Goal: Task Accomplishment & Management: Complete application form

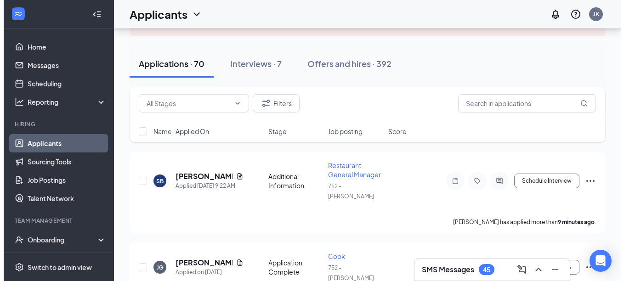
scroll to position [80, 0]
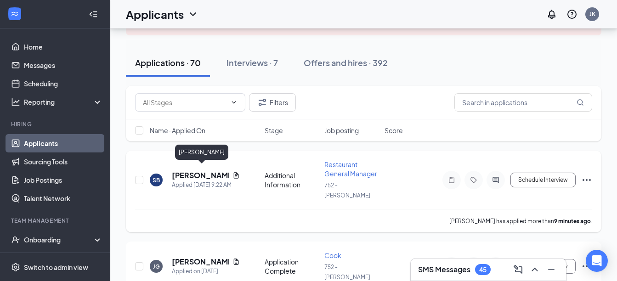
click at [215, 170] on h5 "[PERSON_NAME]" at bounding box center [200, 175] width 57 height 10
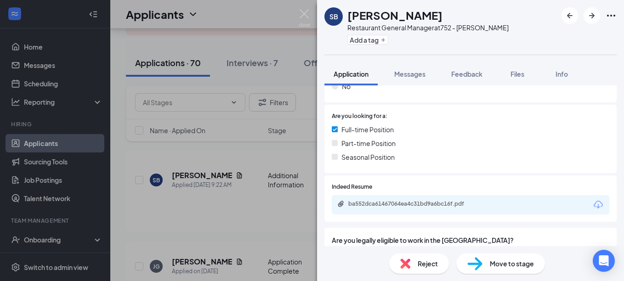
scroll to position [171, 0]
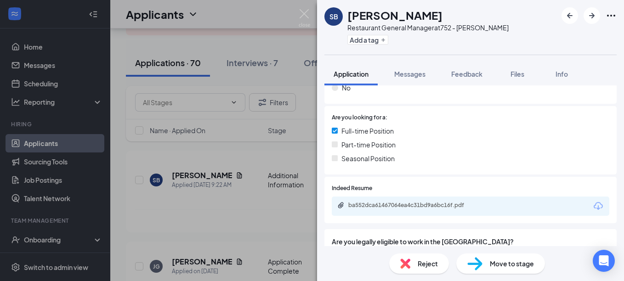
click at [456, 208] on div "ba552dca61467064ea4c31bd9a6bc16f.pdf" at bounding box center [412, 205] width 129 height 7
click at [415, 75] on span "Messages" at bounding box center [409, 74] width 31 height 8
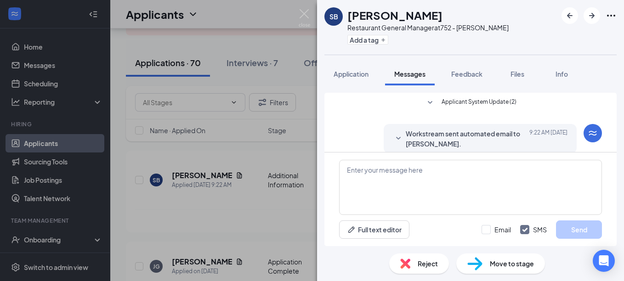
scroll to position [11, 0]
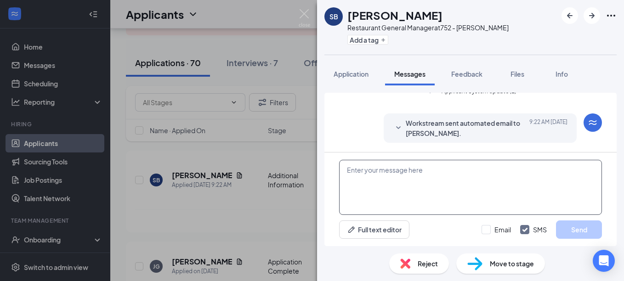
click at [357, 181] on textarea at bounding box center [470, 187] width 263 height 55
type textarea "Hi [PERSON_NAME]"
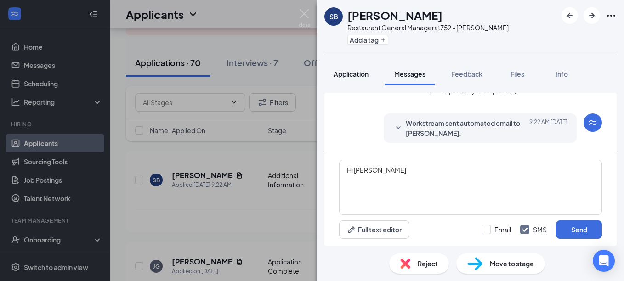
click at [348, 72] on span "Application" at bounding box center [351, 74] width 35 height 8
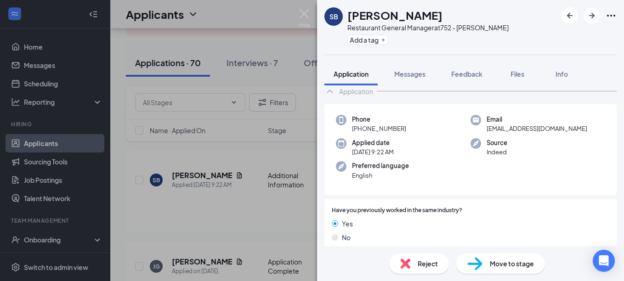
scroll to position [25, 0]
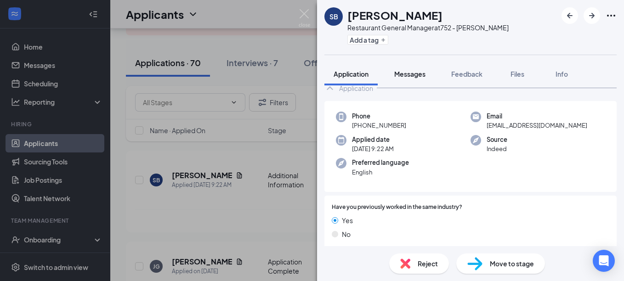
click at [412, 75] on span "Messages" at bounding box center [409, 74] width 31 height 8
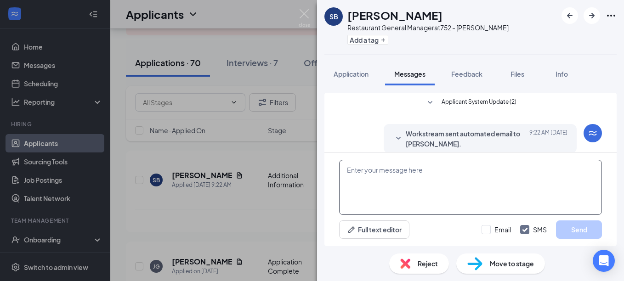
scroll to position [11, 0]
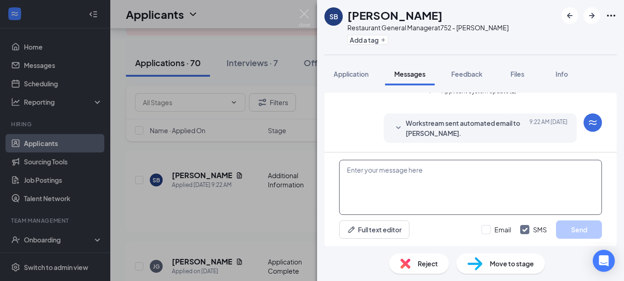
click at [350, 174] on textarea at bounding box center [470, 187] width 263 height 55
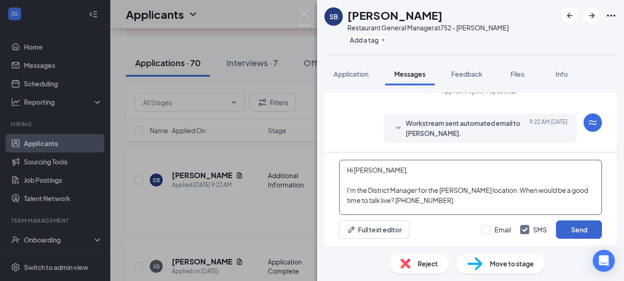
type textarea "Hi [PERSON_NAME], I'm the District Manager for the [PERSON_NAME] location. When…"
click at [579, 224] on button "Send" at bounding box center [579, 230] width 46 height 18
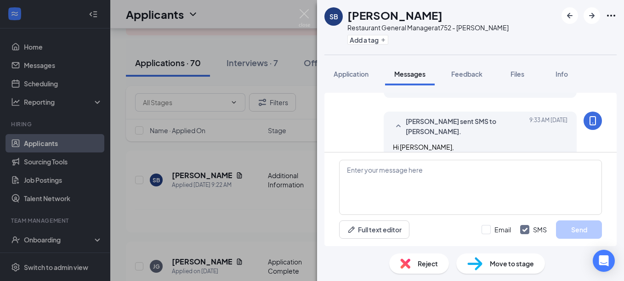
scroll to position [100, 0]
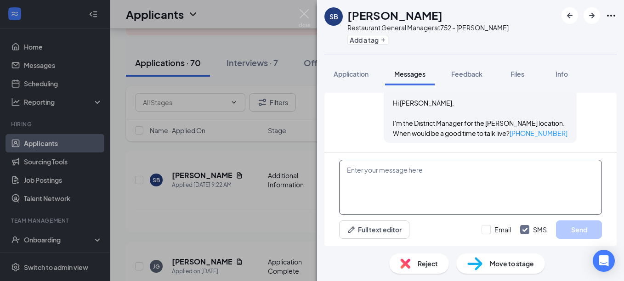
click at [482, 197] on textarea at bounding box center [470, 187] width 263 height 55
type textarea "[PERSON_NAME]"
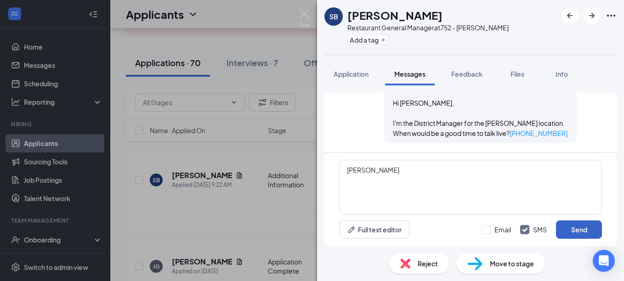
click at [592, 231] on button "Send" at bounding box center [579, 230] width 46 height 18
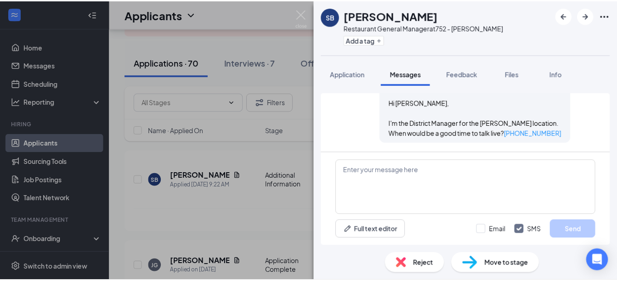
scroll to position [159, 0]
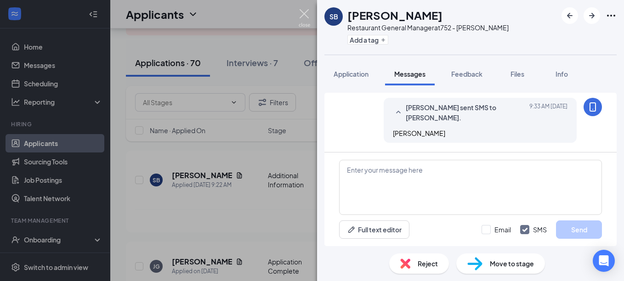
click at [304, 11] on img at bounding box center [304, 18] width 11 height 18
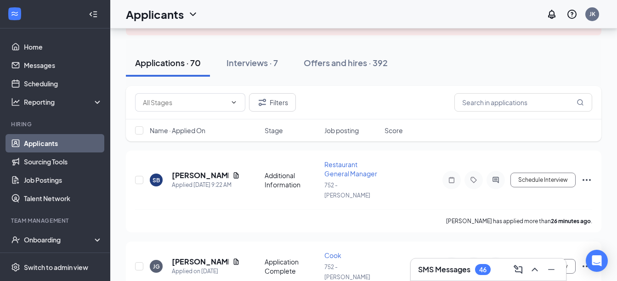
scroll to position [96, 0]
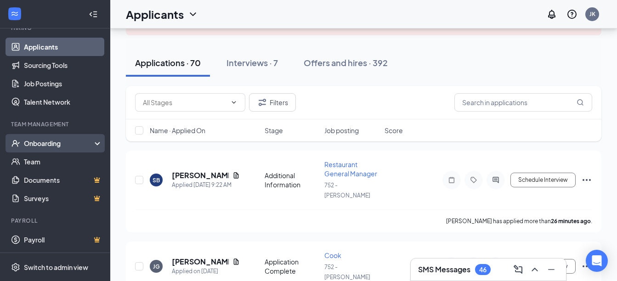
click at [41, 144] on div "Onboarding" at bounding box center [59, 143] width 71 height 9
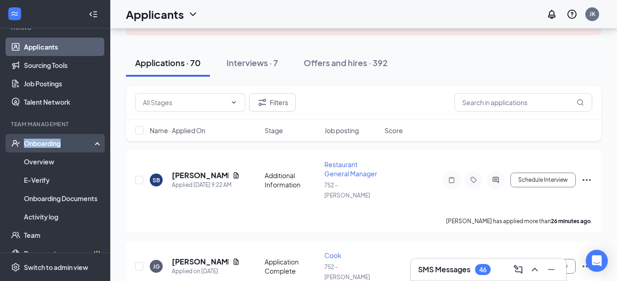
click at [41, 144] on div "Onboarding" at bounding box center [59, 143] width 71 height 9
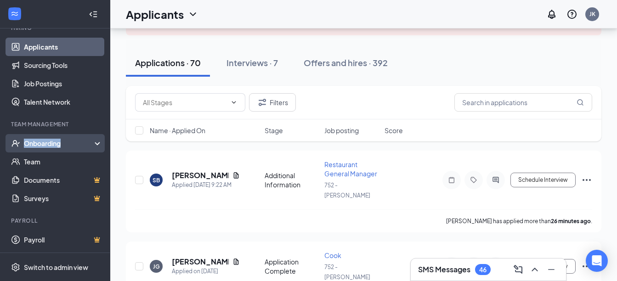
click at [41, 144] on div "Onboarding" at bounding box center [59, 143] width 71 height 9
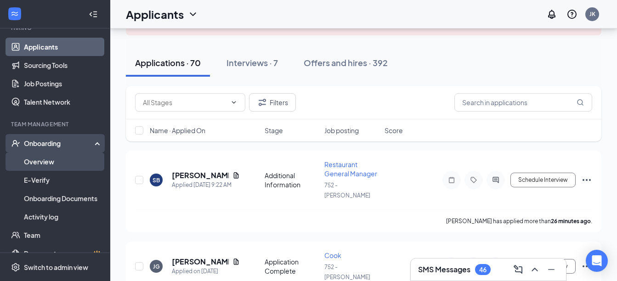
click at [36, 164] on link "Overview" at bounding box center [63, 162] width 79 height 18
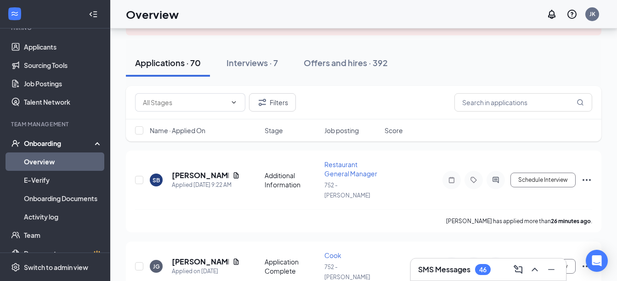
click at [36, 164] on link "Overview" at bounding box center [63, 162] width 79 height 18
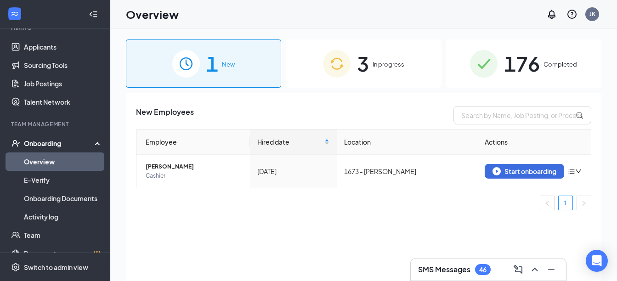
click at [390, 64] on span "In progress" at bounding box center [389, 64] width 32 height 9
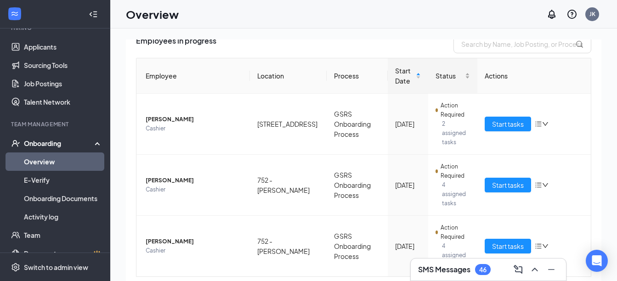
scroll to position [70, 0]
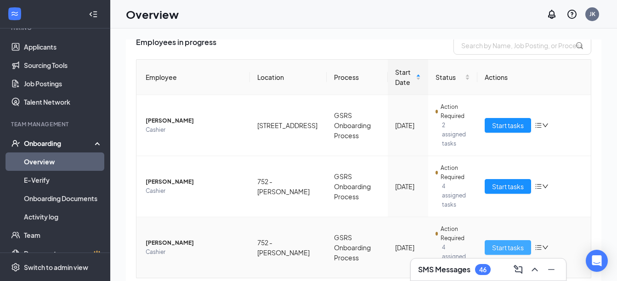
click at [499, 243] on span "Start tasks" at bounding box center [508, 248] width 32 height 10
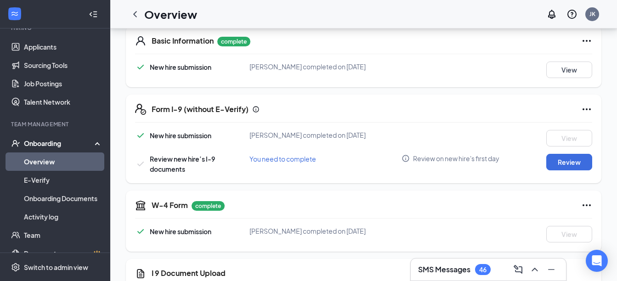
scroll to position [146, 0]
click at [574, 164] on button "Review" at bounding box center [569, 161] width 46 height 17
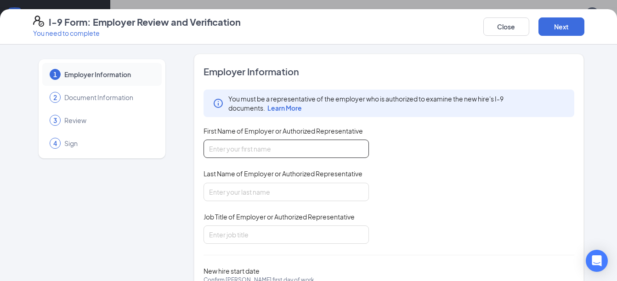
click at [282, 150] on input "First Name of Employer or Authorized Representative" at bounding box center [286, 149] width 165 height 18
type input "[PERSON_NAME]"
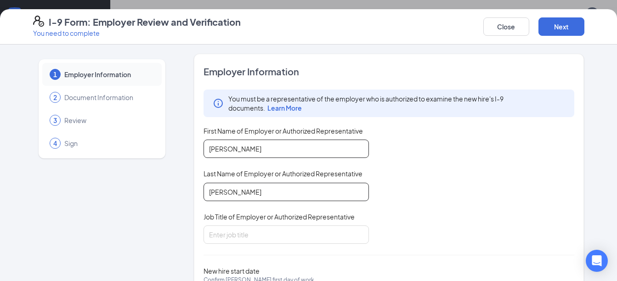
type input "[PERSON_NAME]"
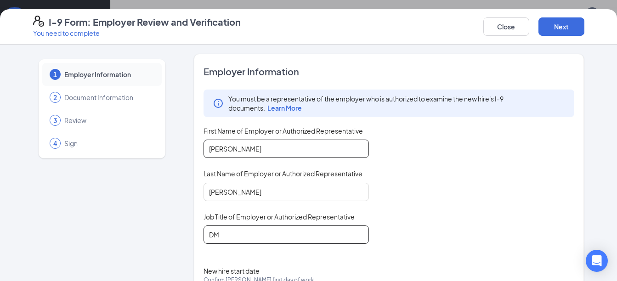
type input "DM"
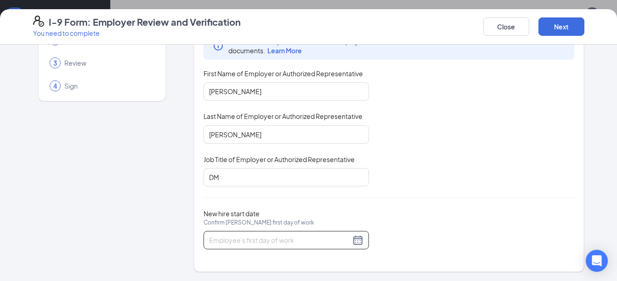
click at [355, 242] on div at bounding box center [286, 240] width 154 height 11
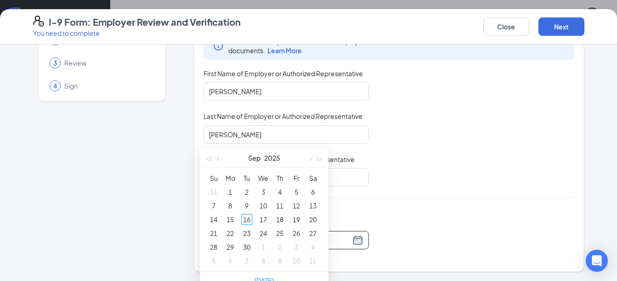
scroll to position [253, 0]
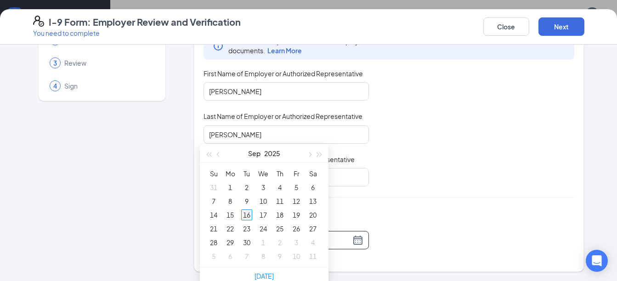
type input "[DATE]"
click at [247, 212] on div "16" at bounding box center [246, 215] width 11 height 11
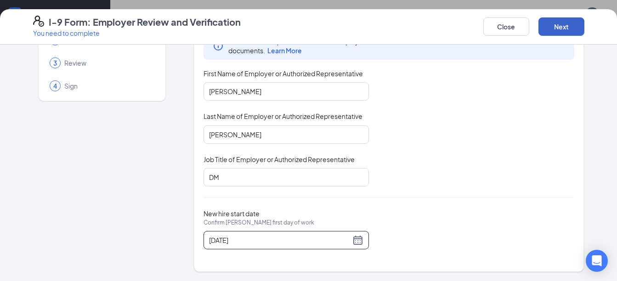
click at [566, 26] on button "Next" at bounding box center [562, 26] width 46 height 18
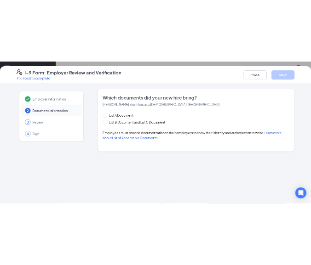
scroll to position [0, 0]
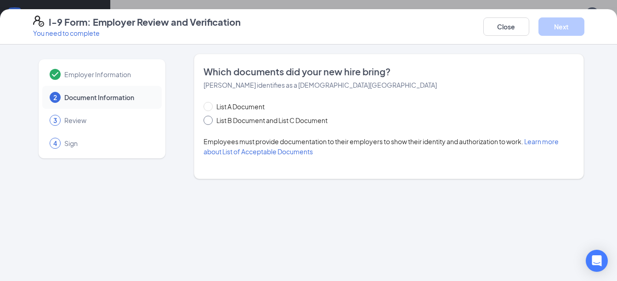
click at [210, 120] on span at bounding box center [208, 120] width 9 height 9
click at [210, 120] on input "List B Document and List C Document" at bounding box center [207, 119] width 6 height 6
radio input "true"
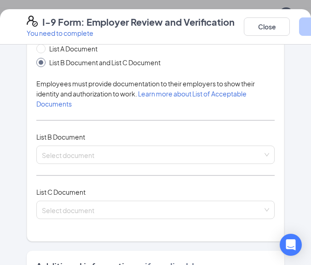
scroll to position [168, 0]
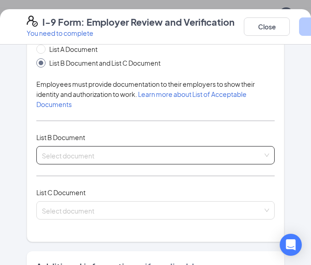
click at [99, 155] on input "search" at bounding box center [152, 154] width 221 height 14
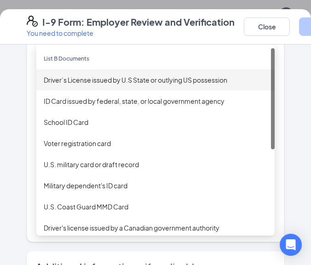
click at [96, 81] on div "Driver’s License issued by U.S State or outlying US possession" at bounding box center [155, 80] width 223 height 10
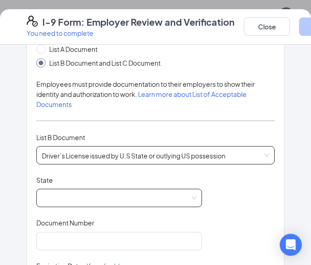
click at [181, 197] on span at bounding box center [119, 197] width 154 height 17
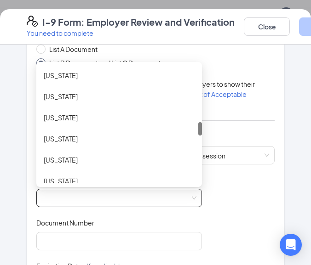
scroll to position [507, 0]
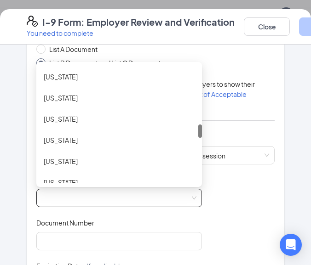
drag, startPoint x: 197, startPoint y: 78, endPoint x: 193, endPoint y: 136, distance: 58.5
click at [193, 136] on div "[US_STATE] [US_STATE] [US_STATE] [US_STATE] [US_STATE] [US_STATE] [US_STATE] [U…" at bounding box center [118, 125] width 165 height 118
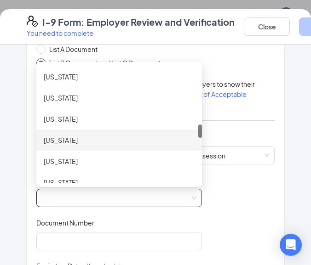
click at [63, 136] on div "[US_STATE]" at bounding box center [119, 140] width 151 height 10
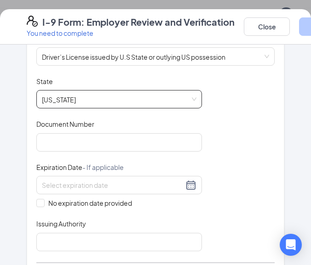
scroll to position [267, 0]
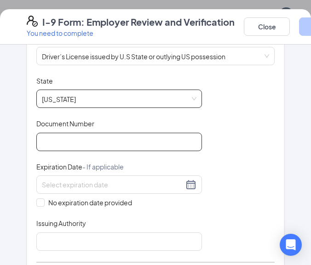
click at [117, 142] on input "Document Number" at bounding box center [118, 142] width 165 height 18
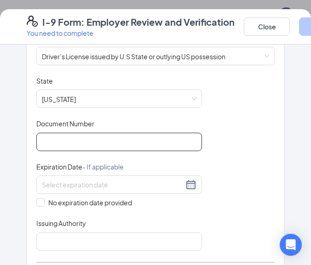
click at [101, 140] on input "Document Number" at bounding box center [118, 142] width 165 height 18
type input "D183060005"
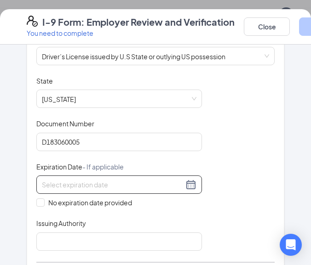
click at [125, 189] on input at bounding box center [113, 185] width 142 height 10
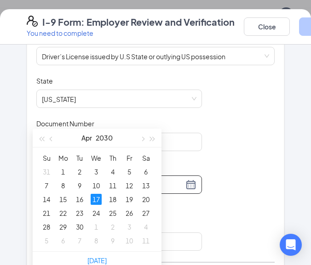
scroll to position [322, 0]
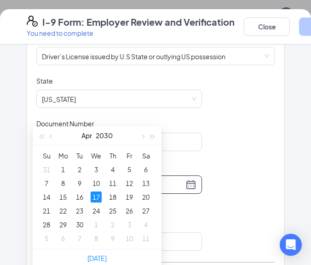
click at [96, 197] on div "17" at bounding box center [96, 197] width 11 height 11
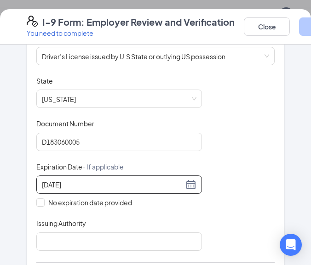
type input "[DATE]"
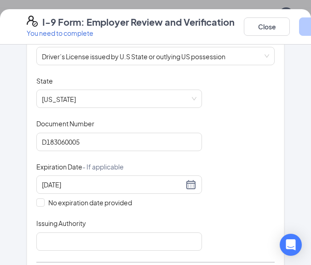
click at [221, 155] on div "Document Title Driver’s License issued by U.S State or outlying US possession S…" at bounding box center [155, 163] width 238 height 175
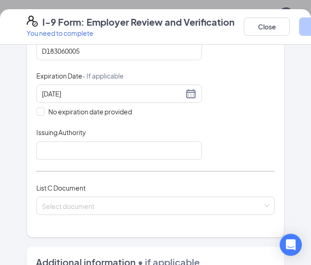
scroll to position [360, 0]
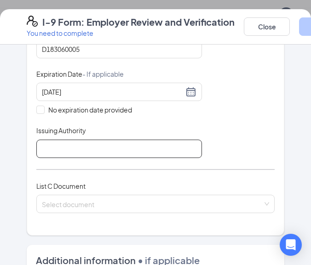
click at [132, 141] on input "Issuing Authority" at bounding box center [118, 149] width 165 height 18
type input "[US_STATE]"
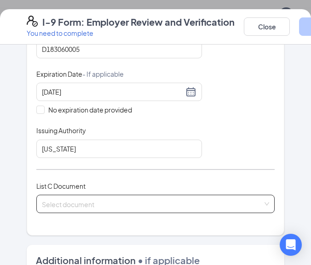
click at [72, 204] on input "search" at bounding box center [152, 202] width 221 height 14
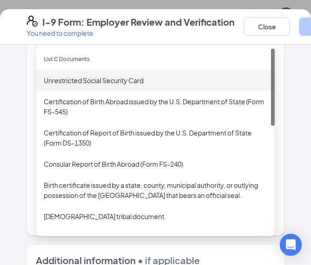
click at [90, 85] on div "Unrestricted Social Security Card" at bounding box center [155, 80] width 223 height 10
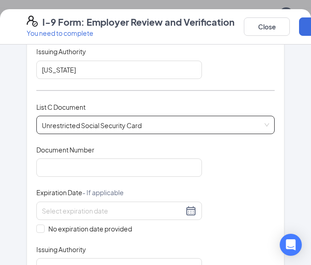
scroll to position [442, 0]
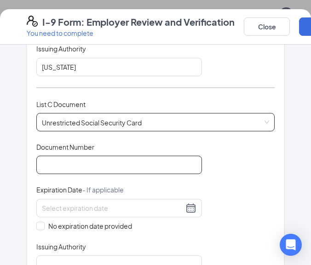
click at [66, 165] on input "Document Number" at bounding box center [118, 165] width 165 height 18
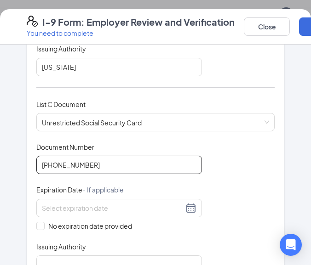
click at [75, 165] on input "[PHONE_NUMBER]" at bounding box center [118, 165] width 165 height 18
type input "499-17-0528"
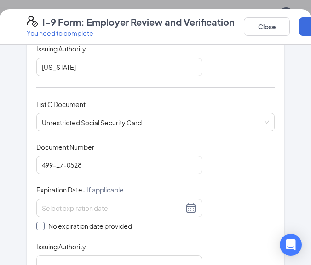
click at [36, 225] on input "No expiration date provided" at bounding box center [39, 225] width 6 height 6
checkbox input "true"
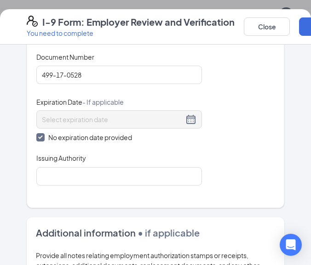
scroll to position [533, 0]
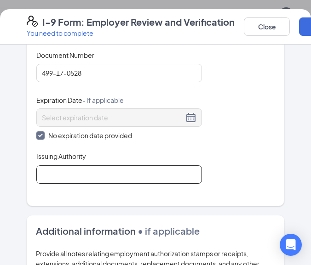
click at [116, 173] on input "Issuing Authority" at bounding box center [118, 174] width 165 height 18
type input "Social Security Administration"
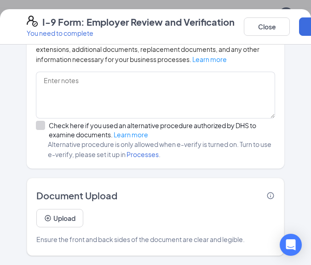
scroll to position [381, 0]
click at [67, 215] on button "Upload" at bounding box center [59, 218] width 47 height 18
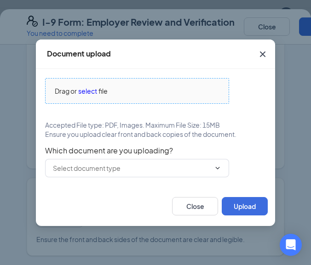
click at [94, 93] on span "select" at bounding box center [87, 91] width 19 height 10
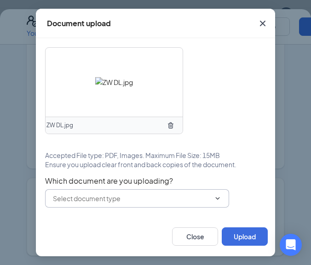
click at [219, 196] on icon "ChevronDown" at bounding box center [217, 198] width 7 height 7
click at [175, 201] on input "text" at bounding box center [131, 198] width 157 height 10
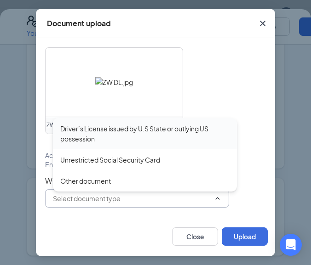
click at [153, 128] on div "Driver’s License issued by U.S State or outlying US possession" at bounding box center [144, 134] width 169 height 20
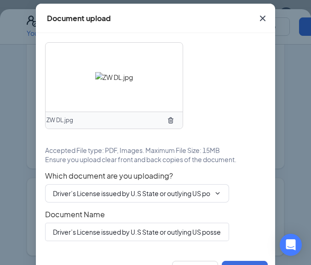
scroll to position [28, 0]
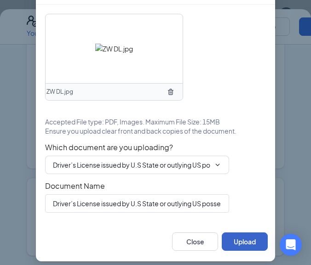
click at [246, 248] on button "Upload" at bounding box center [244, 242] width 46 height 18
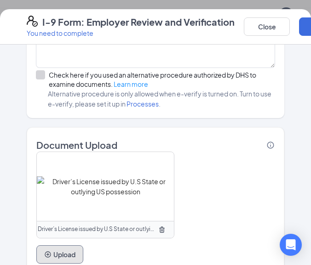
scroll to position [835, 0]
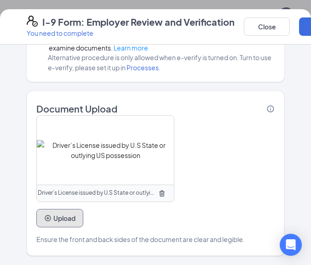
click at [60, 217] on button "Upload" at bounding box center [59, 218] width 47 height 18
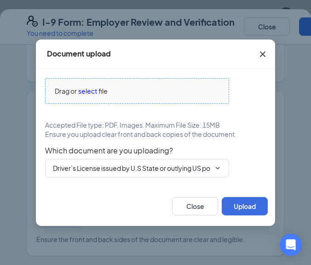
click at [87, 93] on span "select" at bounding box center [87, 91] width 19 height 10
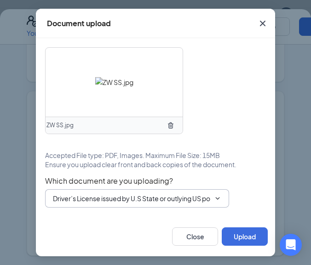
click at [133, 199] on input "Driver’s License issued by U.S State or outlying US possession" at bounding box center [131, 198] width 157 height 10
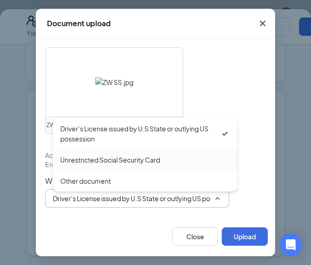
click at [125, 160] on div "Unrestricted Social Security Card" at bounding box center [110, 160] width 100 height 10
type input "Unrestricted Social Security Card"
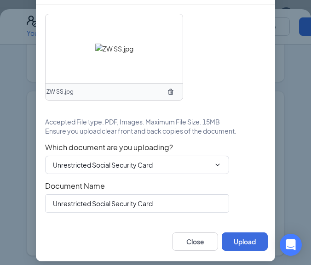
scroll to position [28, 0]
click at [228, 239] on button "Upload" at bounding box center [244, 242] width 46 height 18
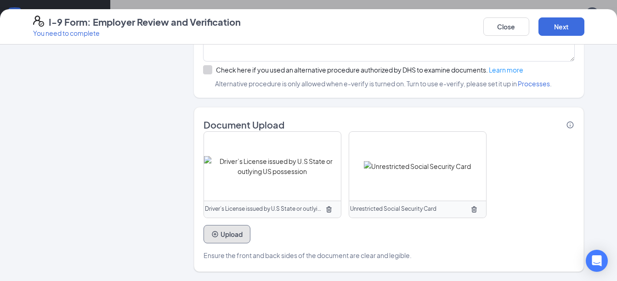
scroll to position [675, 0]
click at [560, 22] on button "Next" at bounding box center [562, 26] width 46 height 18
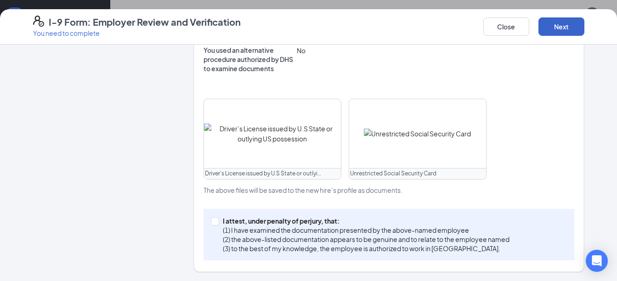
scroll to position [353, 0]
click at [211, 222] on input "I attest, under penalty of [PERSON_NAME], that: (1) I have examined the documen…" at bounding box center [214, 220] width 6 height 6
checkbox input "true"
click at [559, 25] on button "Next" at bounding box center [562, 26] width 46 height 18
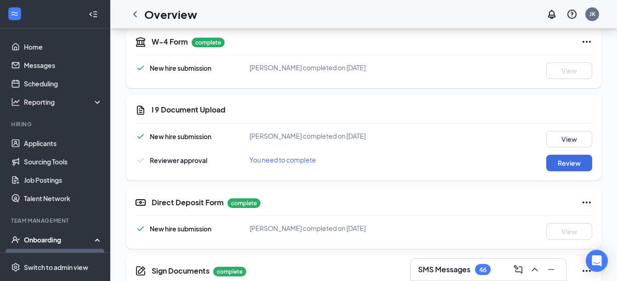
scroll to position [309, 0]
click at [568, 166] on button "Review" at bounding box center [569, 162] width 46 height 17
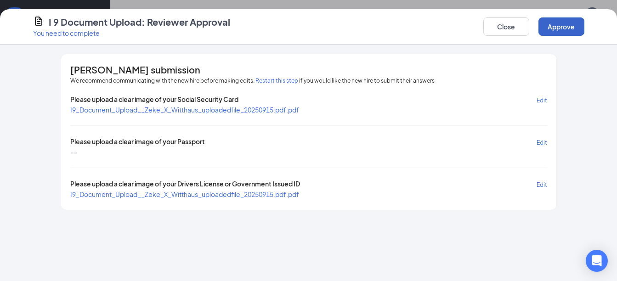
click at [565, 30] on button "Approve" at bounding box center [562, 26] width 46 height 18
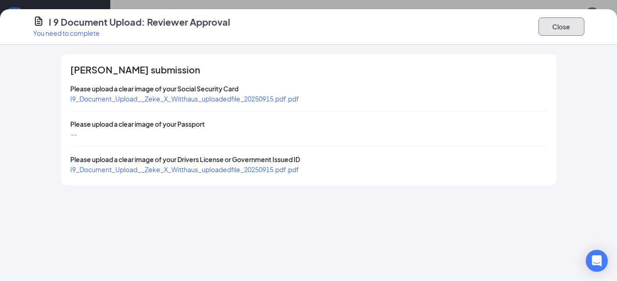
click at [567, 23] on button "Close" at bounding box center [562, 26] width 46 height 18
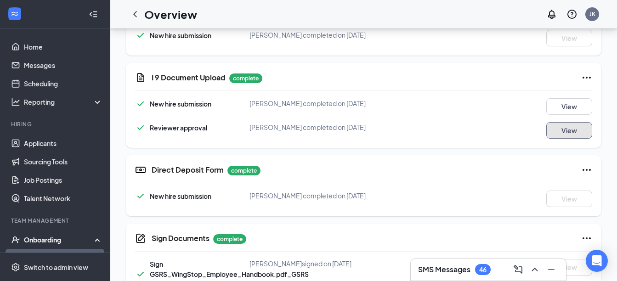
scroll to position [339, 0]
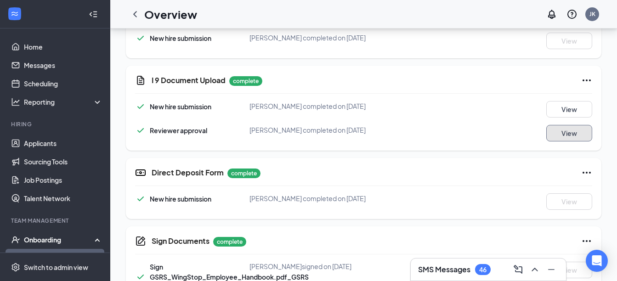
click at [572, 134] on button "View" at bounding box center [569, 133] width 46 height 17
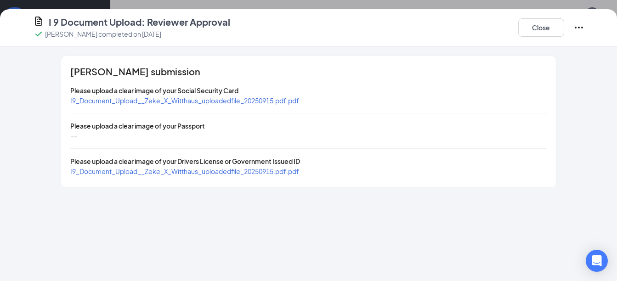
click at [578, 28] on icon "Ellipses" at bounding box center [579, 28] width 8 height 2
click at [545, 28] on button "Close" at bounding box center [541, 27] width 46 height 18
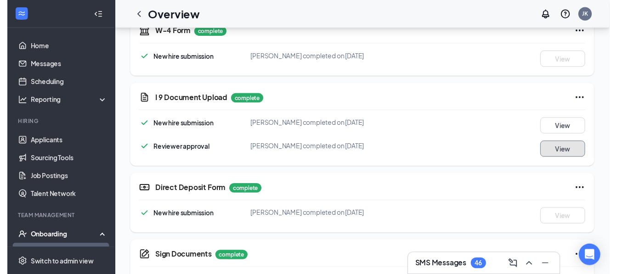
scroll to position [318, 0]
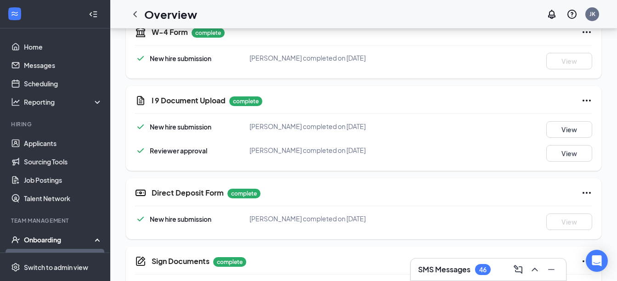
click at [588, 100] on icon "Ellipses" at bounding box center [586, 100] width 11 height 11
click at [565, 122] on span "Restart" at bounding box center [569, 119] width 22 height 9
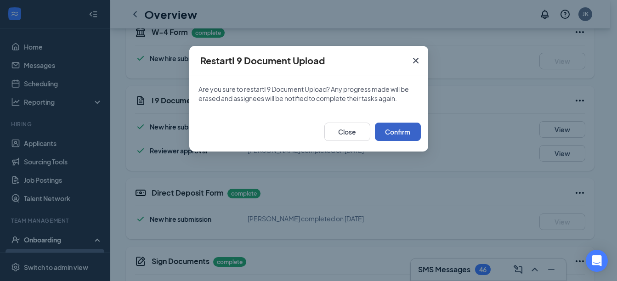
click at [400, 134] on button "Confirm" at bounding box center [398, 132] width 46 height 18
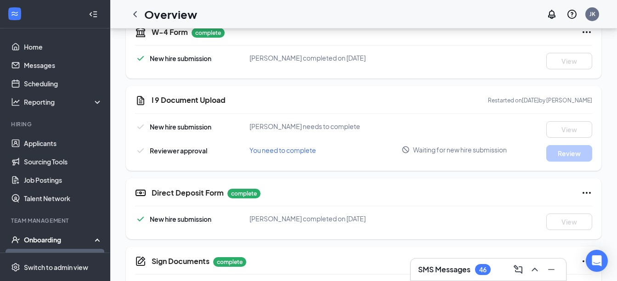
click at [300, 155] on div "You need to complete" at bounding box center [326, 150] width 153 height 10
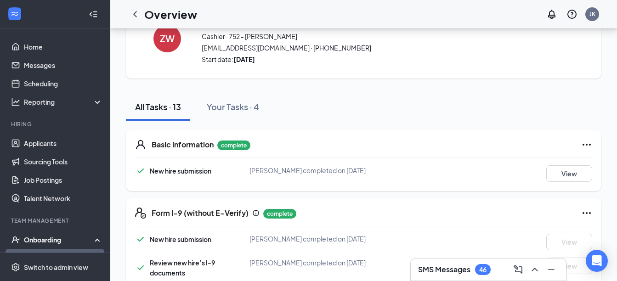
scroll to position [0, 0]
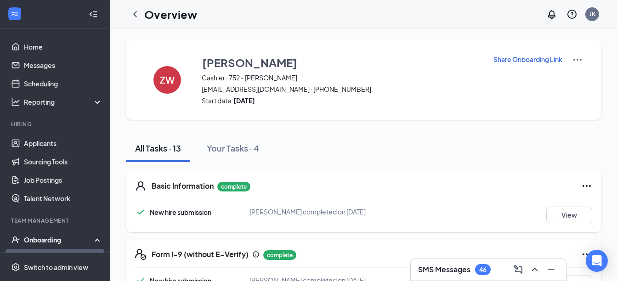
click at [533, 60] on p "Share Onboarding Link" at bounding box center [527, 59] width 69 height 9
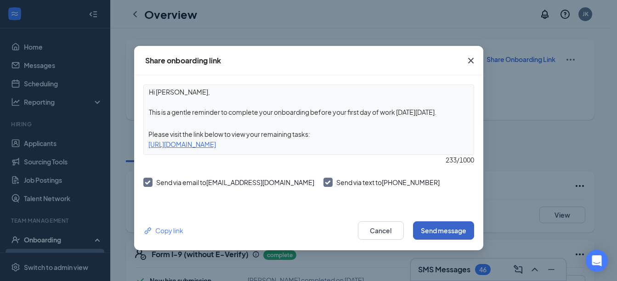
click at [445, 236] on button "Send message" at bounding box center [443, 230] width 61 height 18
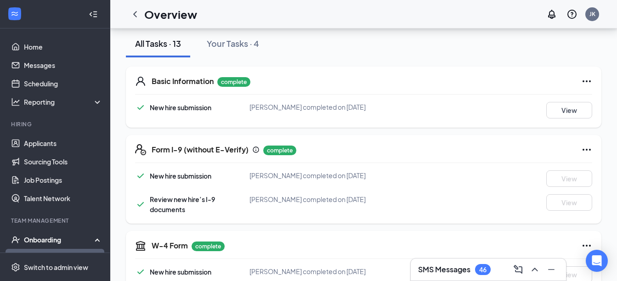
scroll to position [104, 0]
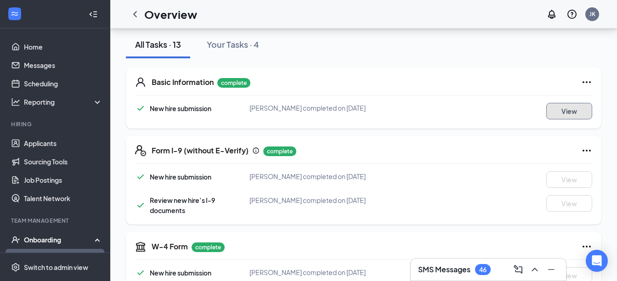
click at [573, 108] on button "View" at bounding box center [569, 111] width 46 height 17
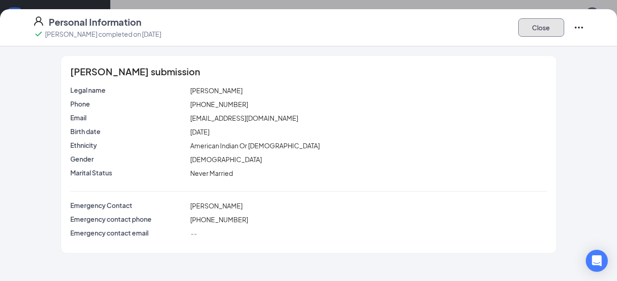
click at [548, 30] on button "Close" at bounding box center [541, 27] width 46 height 18
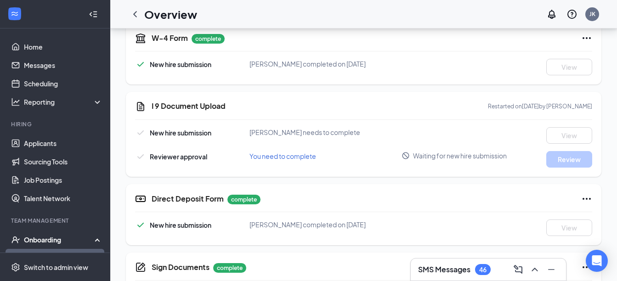
scroll to position [307, 0]
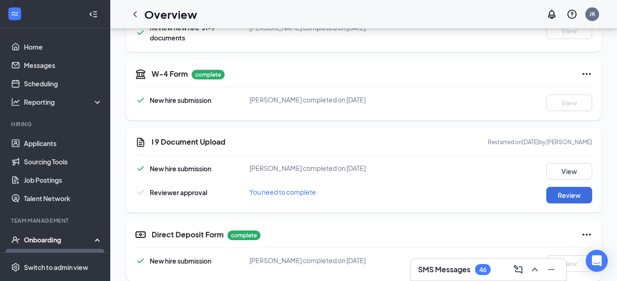
scroll to position [281, 0]
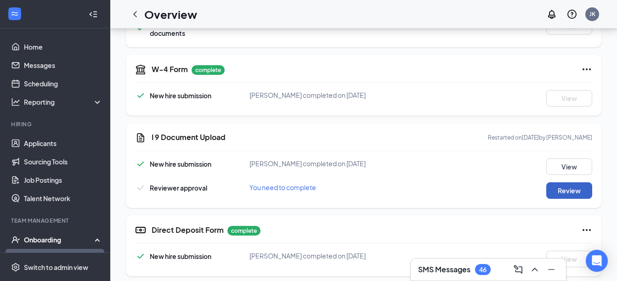
click at [571, 193] on button "Review" at bounding box center [569, 190] width 46 height 17
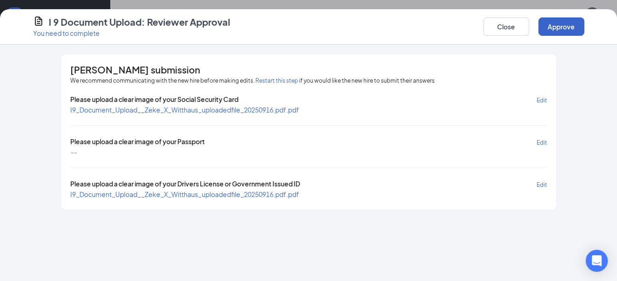
click at [573, 27] on button "Approve" at bounding box center [562, 26] width 46 height 18
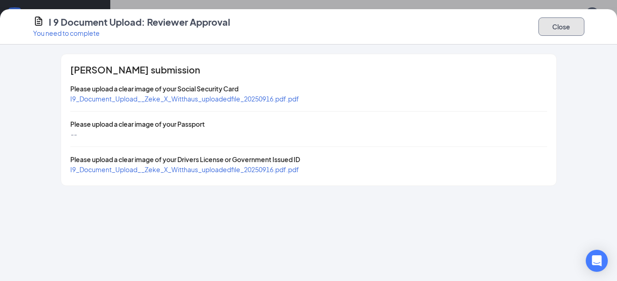
click at [566, 26] on button "Close" at bounding box center [562, 26] width 46 height 18
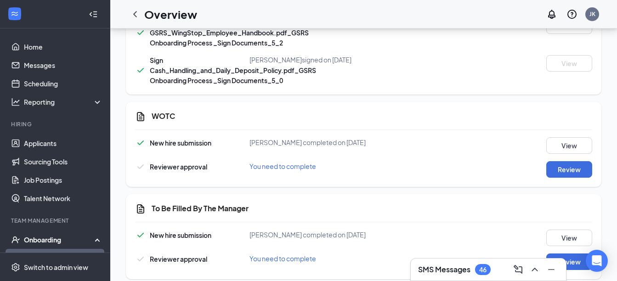
scroll to position [584, 0]
click at [576, 169] on button "Review" at bounding box center [569, 169] width 46 height 17
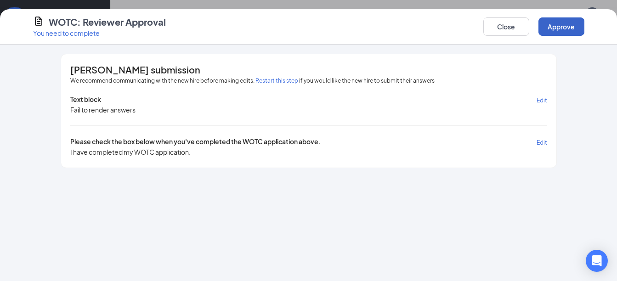
click at [569, 23] on button "Approve" at bounding box center [562, 26] width 46 height 18
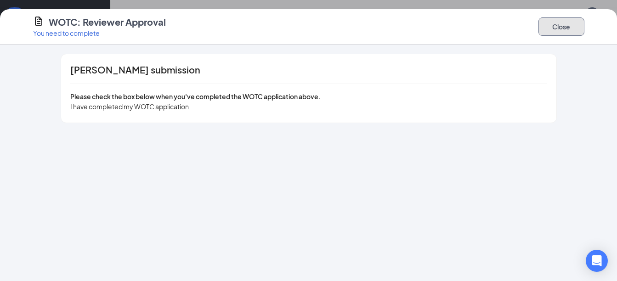
click at [569, 23] on button "Close" at bounding box center [562, 26] width 46 height 18
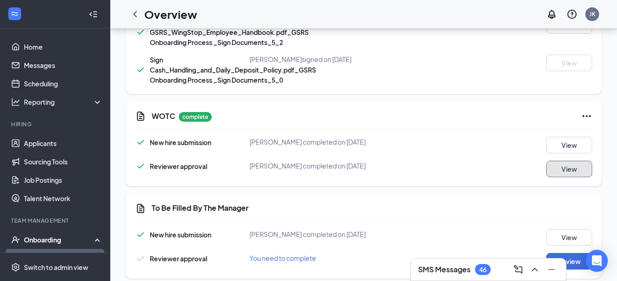
scroll to position [592, 0]
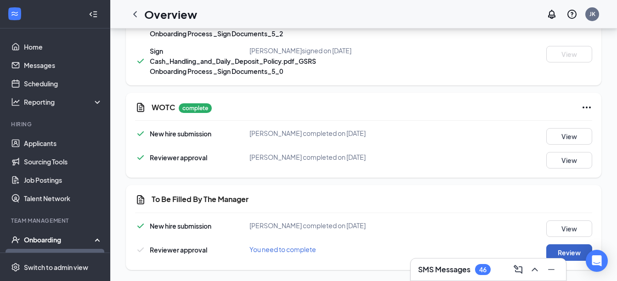
click at [574, 255] on button "Review" at bounding box center [569, 252] width 46 height 17
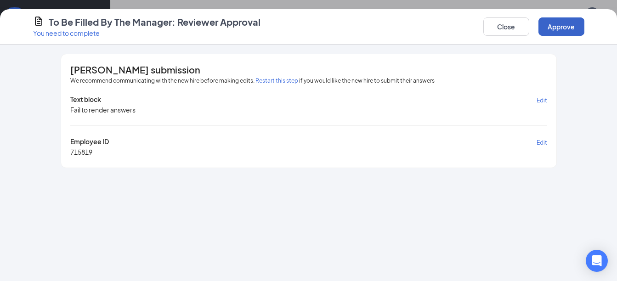
click at [565, 26] on button "Approve" at bounding box center [562, 26] width 46 height 18
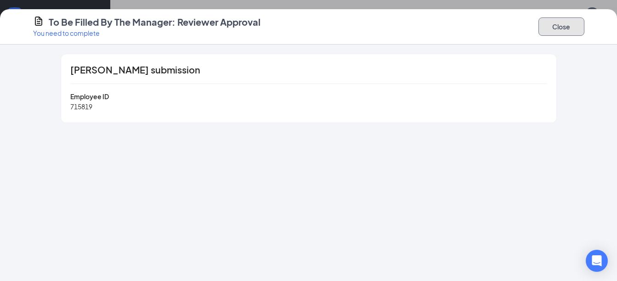
click at [565, 26] on button "Close" at bounding box center [562, 26] width 46 height 18
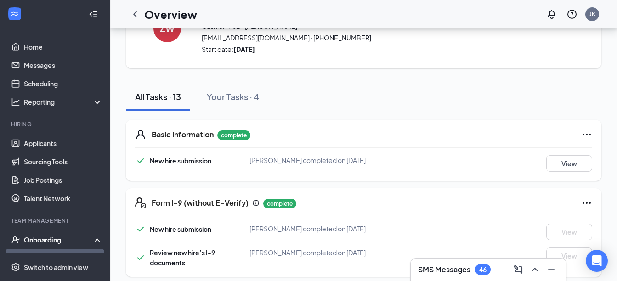
scroll to position [0, 0]
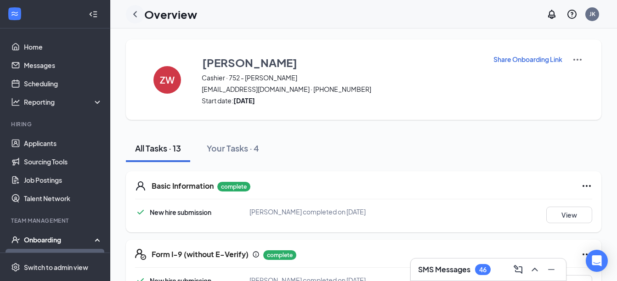
click at [135, 14] on icon "ChevronLeft" at bounding box center [135, 14] width 11 height 11
